Goal: Information Seeking & Learning: Learn about a topic

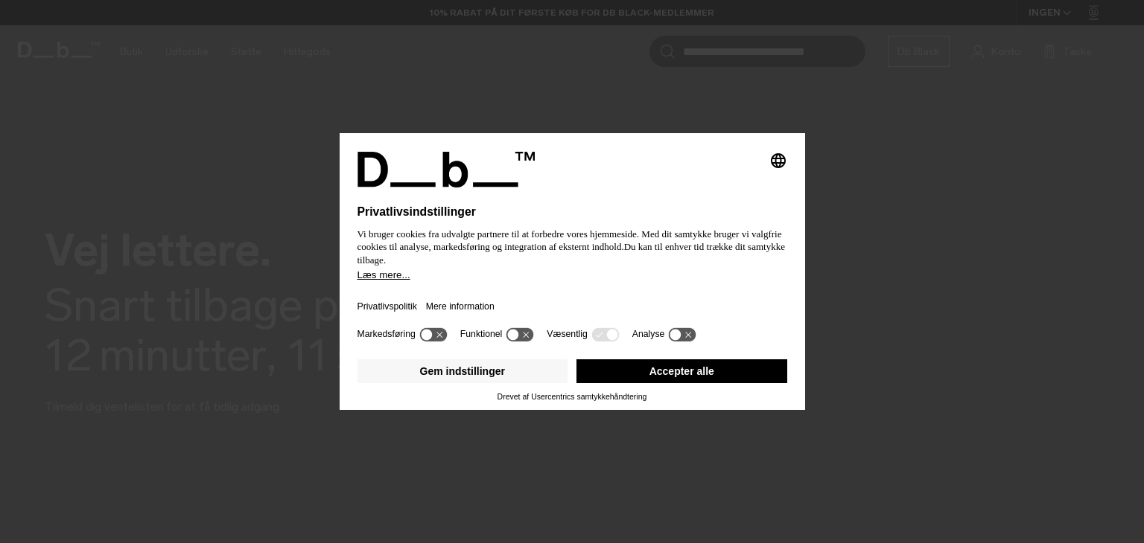
click at [649, 369] on font "Accepter alle" at bounding box center [681, 372] width 65 height 12
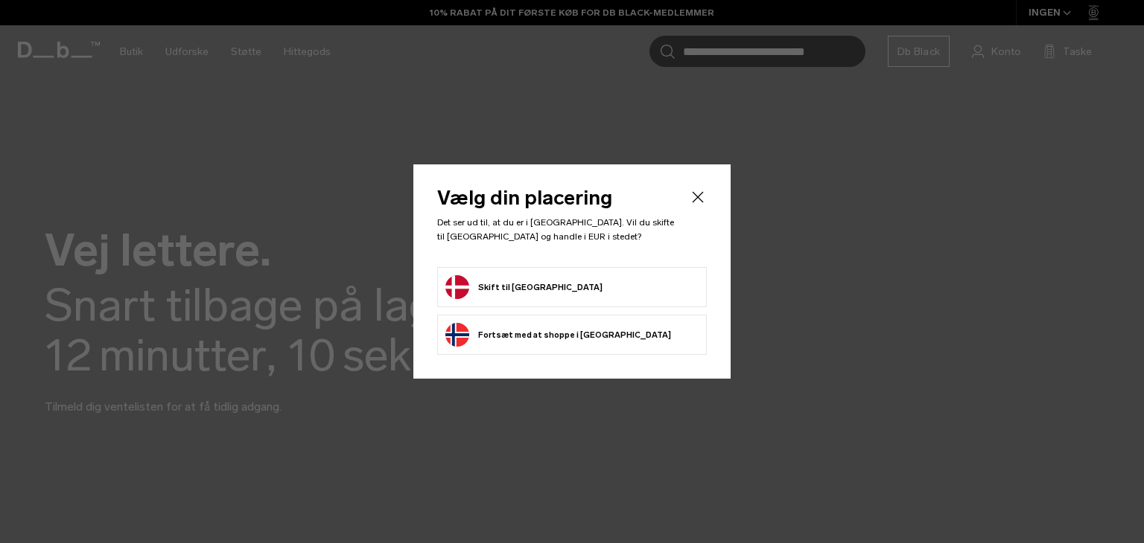
click at [520, 285] on button "Skift til [GEOGRAPHIC_DATA]" at bounding box center [523, 287] width 157 height 24
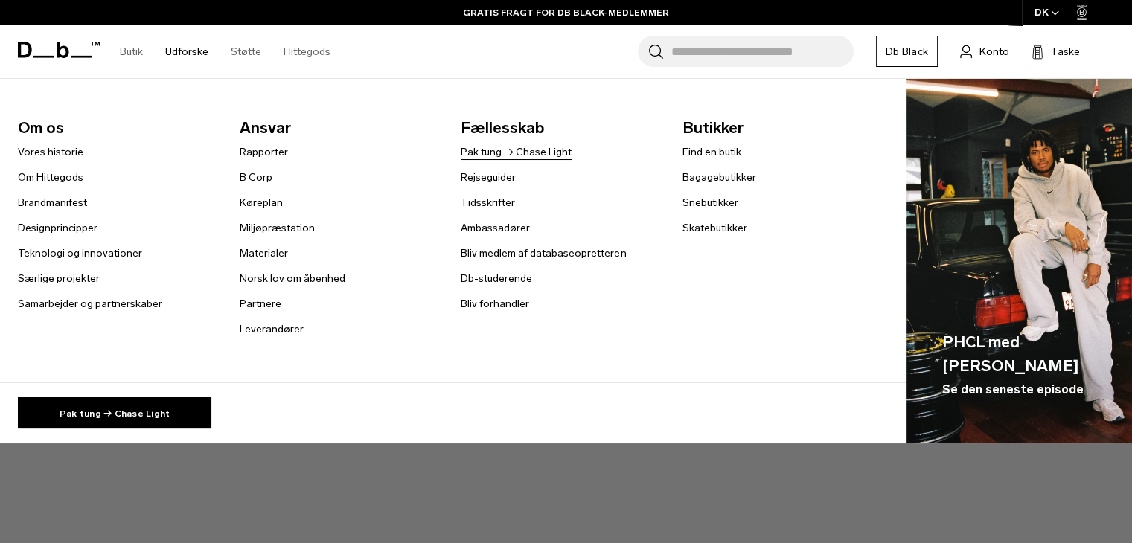
click at [506, 152] on font "Pak tung → Chase Light" at bounding box center [516, 152] width 111 height 13
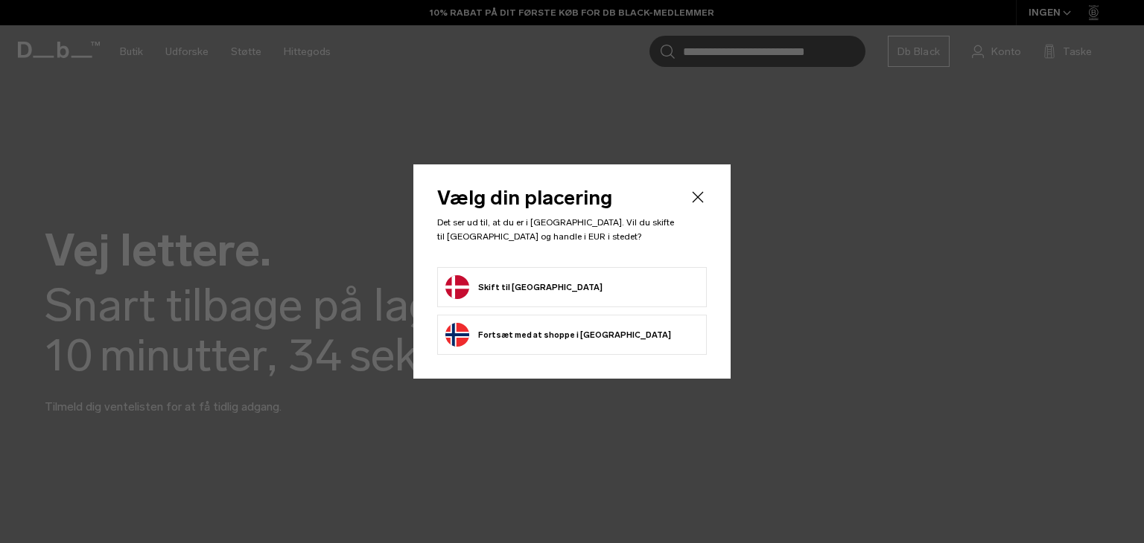
drag, startPoint x: 0, startPoint y: 0, endPoint x: 571, endPoint y: 278, distance: 635.3
click at [571, 278] on form "Skift til [GEOGRAPHIC_DATA]" at bounding box center [571, 287] width 253 height 24
click at [697, 193] on icon "Tæt" at bounding box center [698, 197] width 18 height 18
